Goal: Task Accomplishment & Management: Use online tool/utility

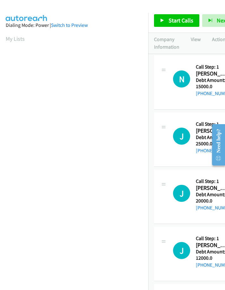
click at [91, 34] on section "My Lists" at bounding box center [74, 38] width 137 height 9
click at [7, 37] on link "My Lists" at bounding box center [15, 38] width 19 height 7
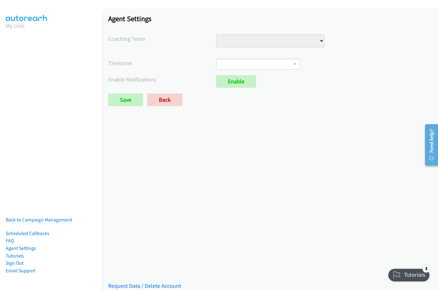
click at [4, 36] on aside "My Lists Back to Campaign Management Scheduled Callbacks FAQ Agent Settings Tut…" at bounding box center [51, 27] width 102 height 28
click at [2, 37] on aside "My Lists Back to Campaign Management Scheduled Callbacks FAQ Agent Settings Tut…" at bounding box center [51, 27] width 102 height 28
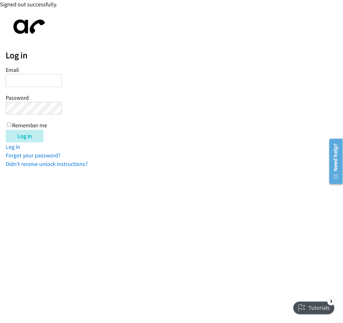
click at [337, 44] on div "Log in Email Password Remember me Log in Log in Forgot your password? Didn't re…" at bounding box center [175, 91] width 338 height 154
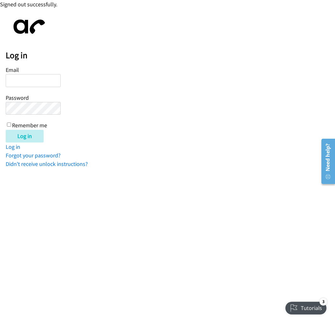
click at [32, 77] on input "Email" at bounding box center [33, 80] width 55 height 13
type input "biabadochristianpaul16@gmail.com"
click at [6, 130] on input "Log in" at bounding box center [25, 136] width 38 height 13
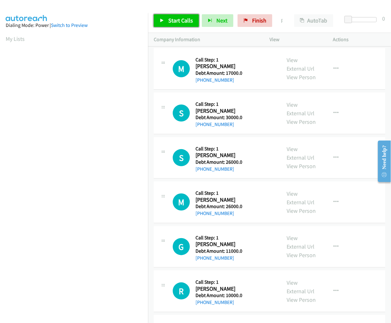
click at [168, 23] on span "Start Calls" at bounding box center [180, 20] width 25 height 7
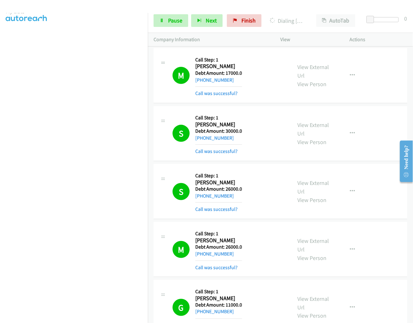
scroll to position [237, 0]
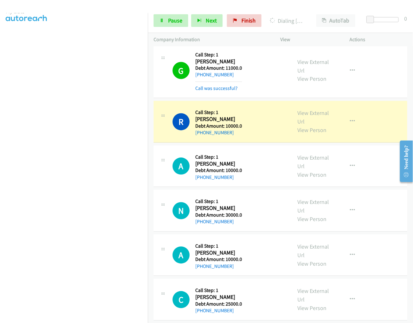
drag, startPoint x: 197, startPoint y: 119, endPoint x: 240, endPoint y: 132, distance: 44.7
click at [240, 132] on div "Callback Scheduled Call Step: 1 Robert Donaldson America/New_York Debt Amount: …" at bounding box center [218, 122] width 47 height 30
drag, startPoint x: 196, startPoint y: 118, endPoint x: 238, endPoint y: 134, distance: 44.6
click at [238, 134] on div "Callback Scheduled Call Step: 1 Robert Donaldson America/New_York Debt Amount: …" at bounding box center [218, 122] width 47 height 30
copy div "Robert Donaldson America/New_York Debt Amount: 10000.0 +1 743-643-1781"
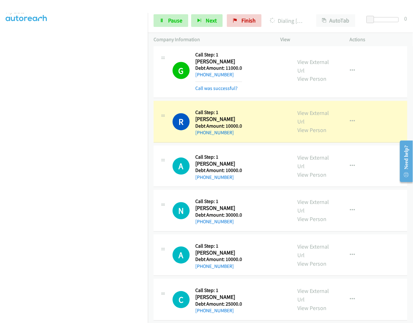
copy div "Robert Donaldson America/New_York Debt Amount: 10000.0 +1 743-643-1781"
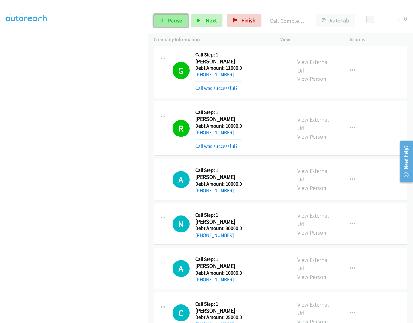
click at [165, 19] on link "Pause" at bounding box center [171, 20] width 35 height 13
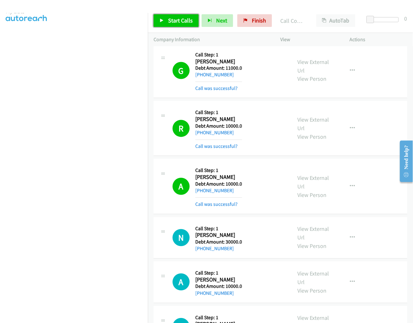
click at [163, 23] on link "Start Calls" at bounding box center [176, 20] width 45 height 13
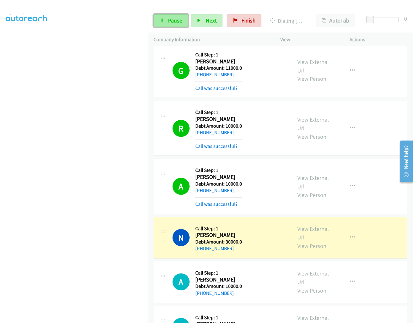
click at [178, 24] on link "Pause" at bounding box center [171, 20] width 35 height 13
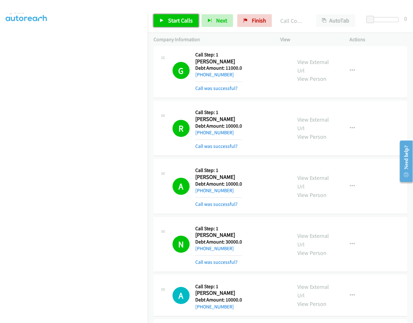
click at [175, 21] on span "Start Calls" at bounding box center [180, 20] width 25 height 7
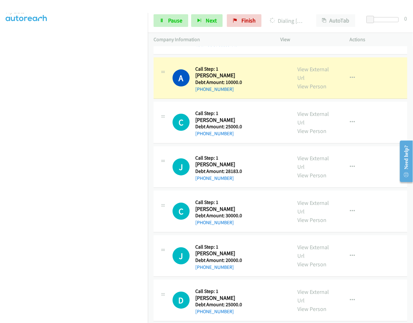
scroll to position [462, 0]
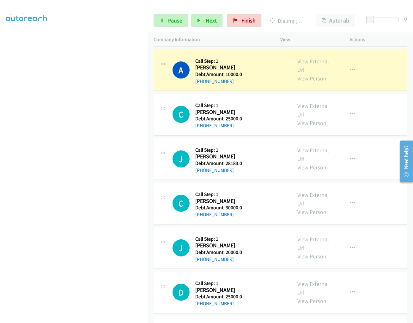
drag, startPoint x: 410, startPoint y: 122, endPoint x: 4, endPoint y: 38, distance: 414.5
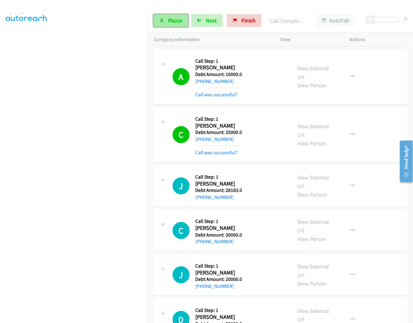
click at [181, 22] on span "Pause" at bounding box center [175, 20] width 14 height 7
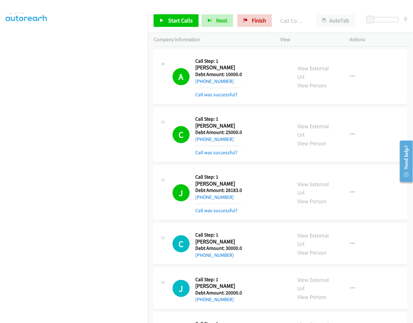
scroll to position [33, 1]
click at [175, 19] on span "Start Calls" at bounding box center [180, 20] width 25 height 7
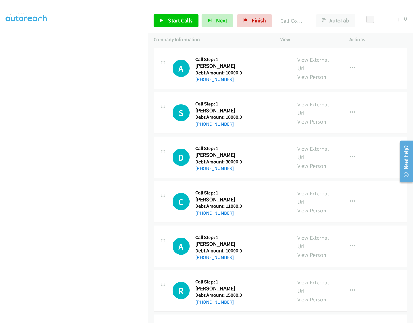
scroll to position [33, 1]
click at [187, 17] on span "Start Calls" at bounding box center [180, 20] width 25 height 7
click at [203, 20] on button "Next" at bounding box center [218, 20] width 32 height 13
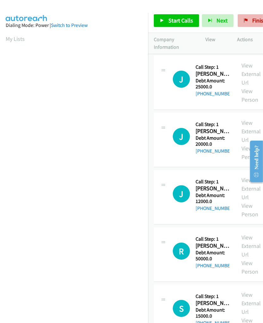
click at [128, 11] on div at bounding box center [128, 12] width 257 height 24
click at [15, 36] on link "My Lists" at bounding box center [15, 38] width 19 height 7
